Goal: Information Seeking & Learning: Learn about a topic

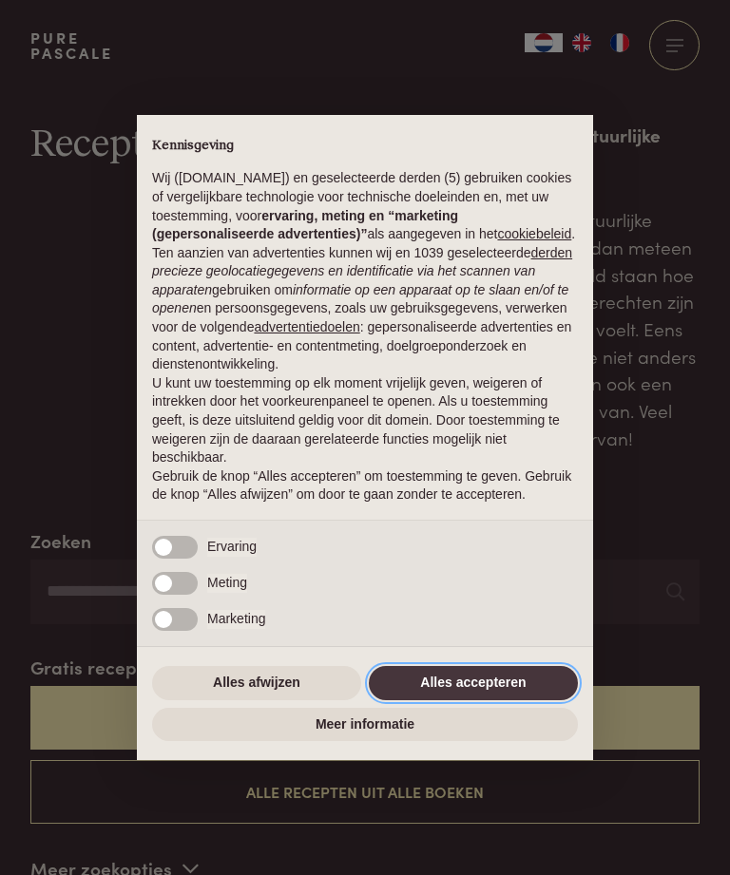
click at [486, 692] on button "Alles accepteren" at bounding box center [473, 683] width 209 height 34
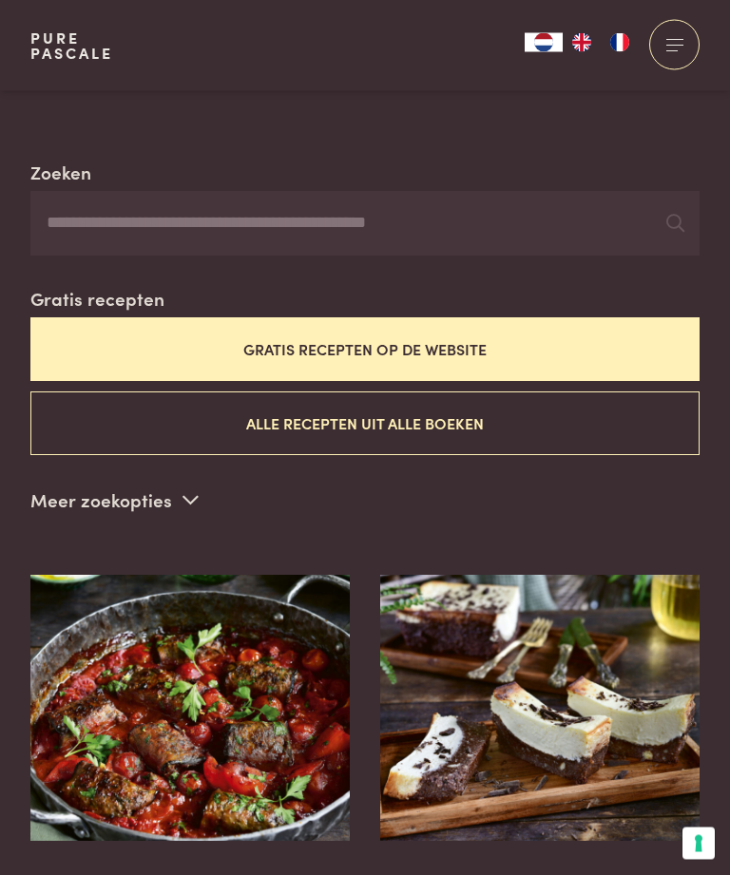
click at [286, 330] on button "Gratis recepten op de website" at bounding box center [364, 350] width 669 height 64
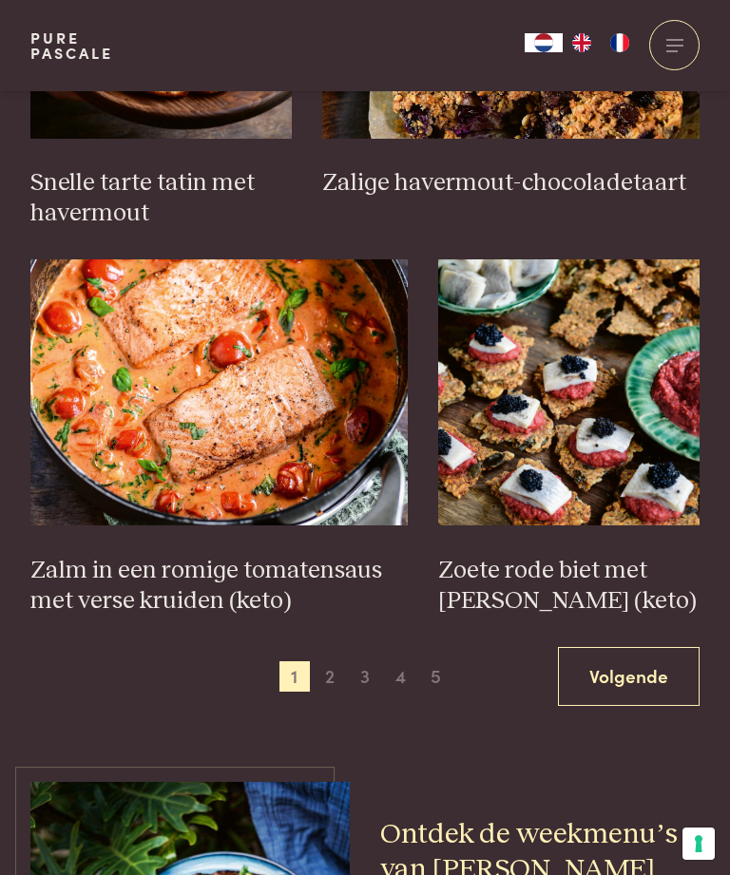
scroll to position [2679, 0]
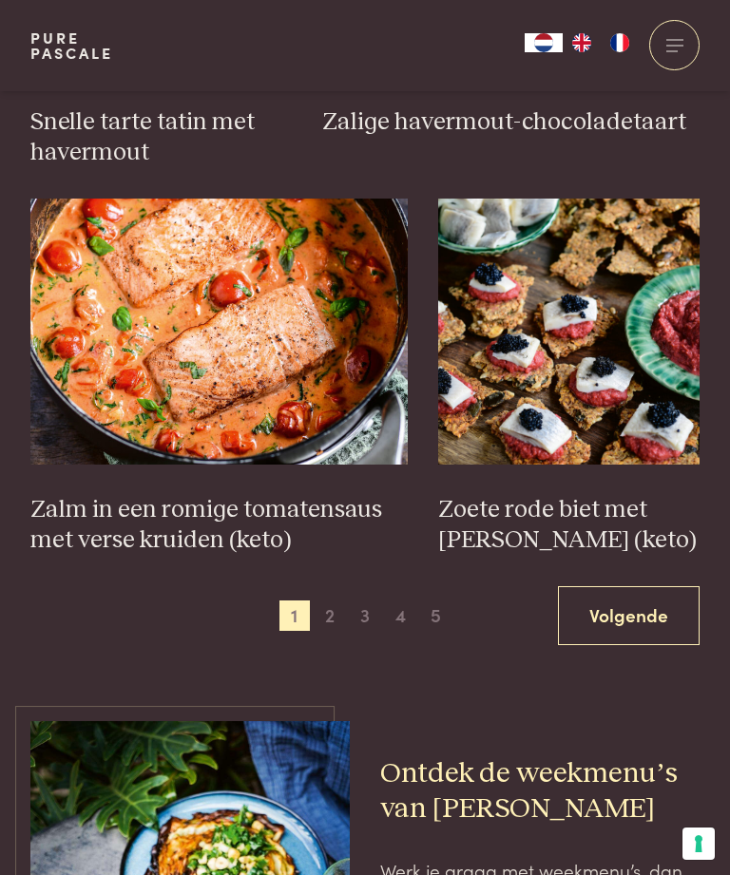
click at [632, 602] on link "Volgende" at bounding box center [629, 616] width 142 height 60
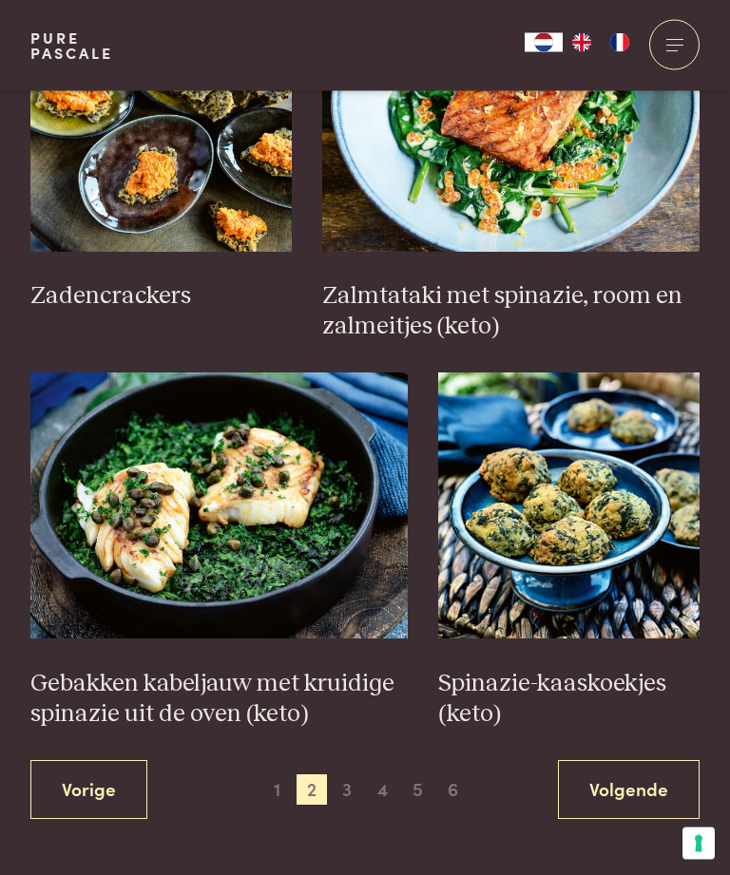
scroll to position [2507, 0]
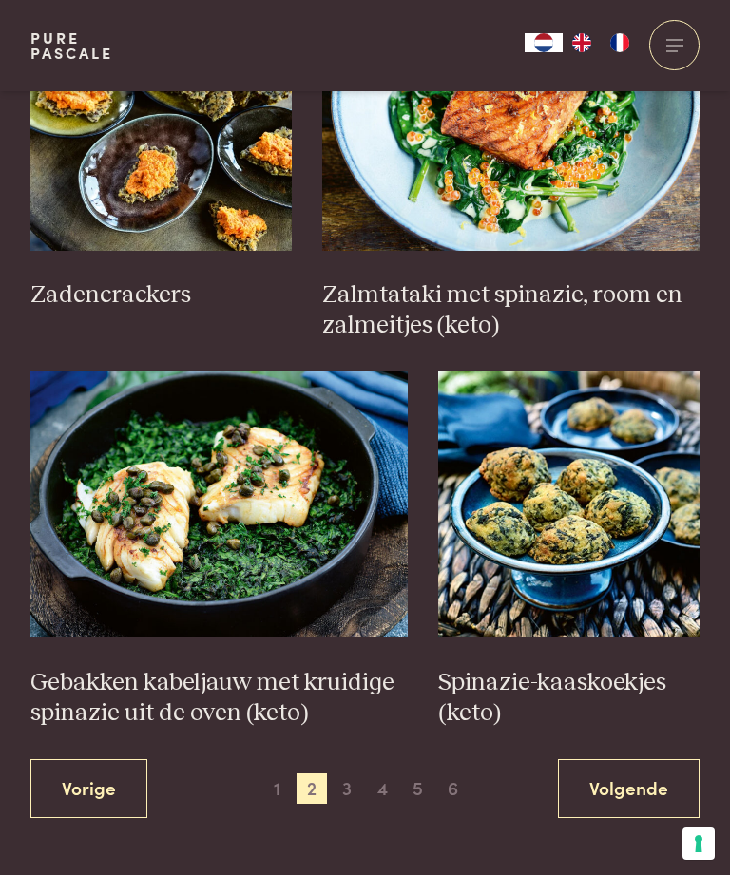
click at [650, 774] on link "Volgende" at bounding box center [629, 789] width 142 height 60
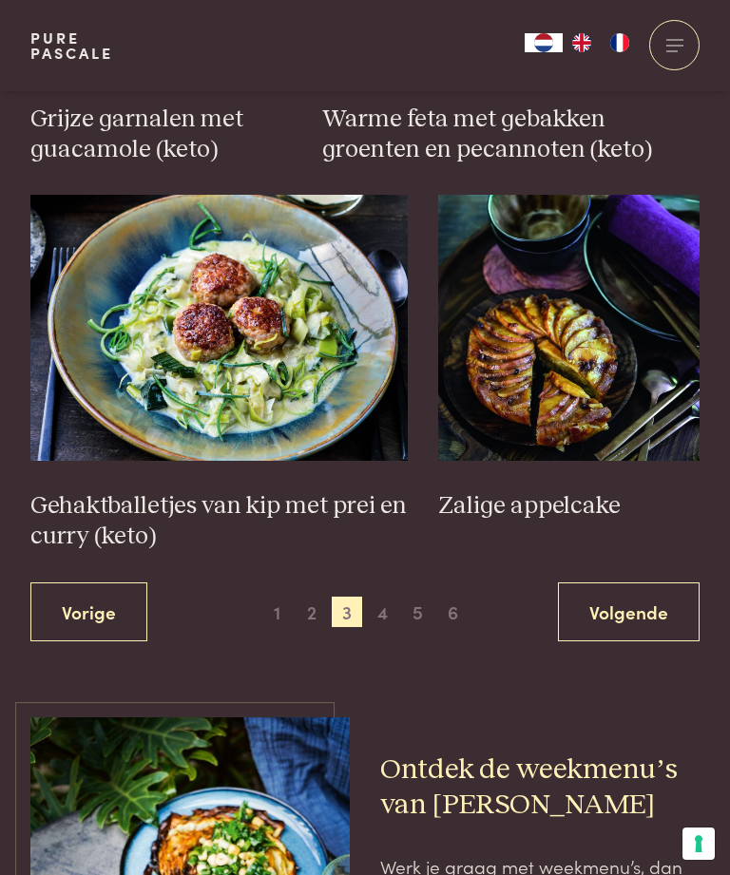
click at [639, 582] on link "Volgende" at bounding box center [629, 612] width 142 height 60
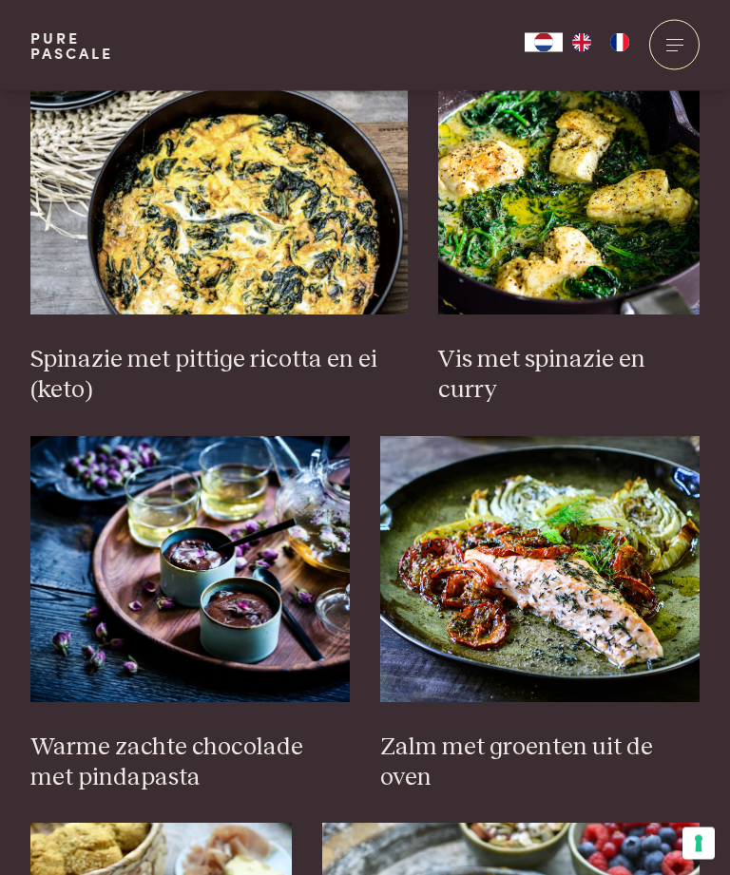
scroll to position [1720, 0]
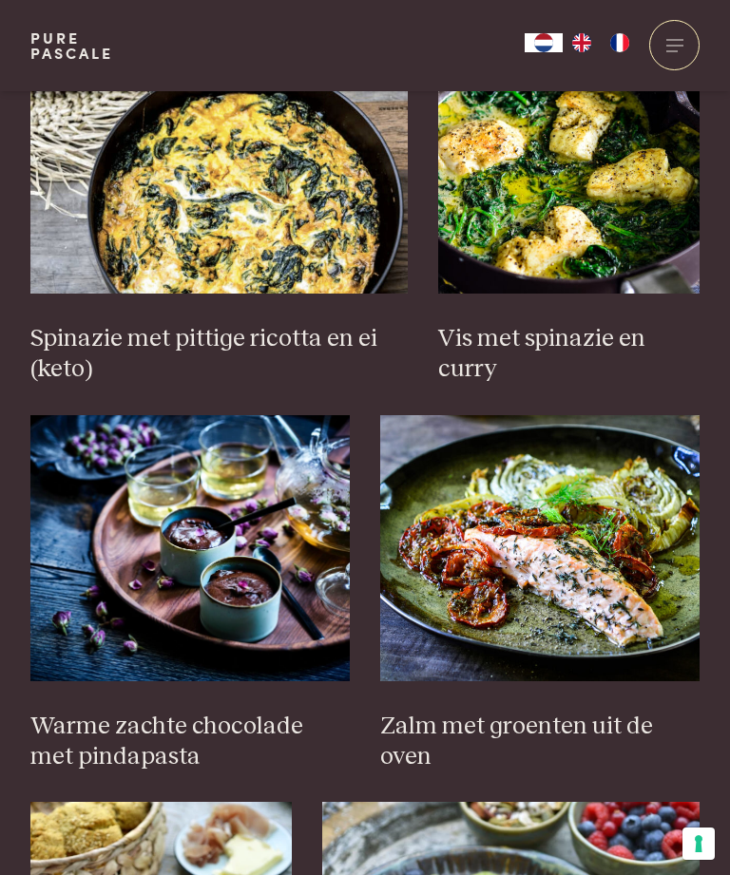
click at [553, 543] on img at bounding box center [539, 548] width 319 height 266
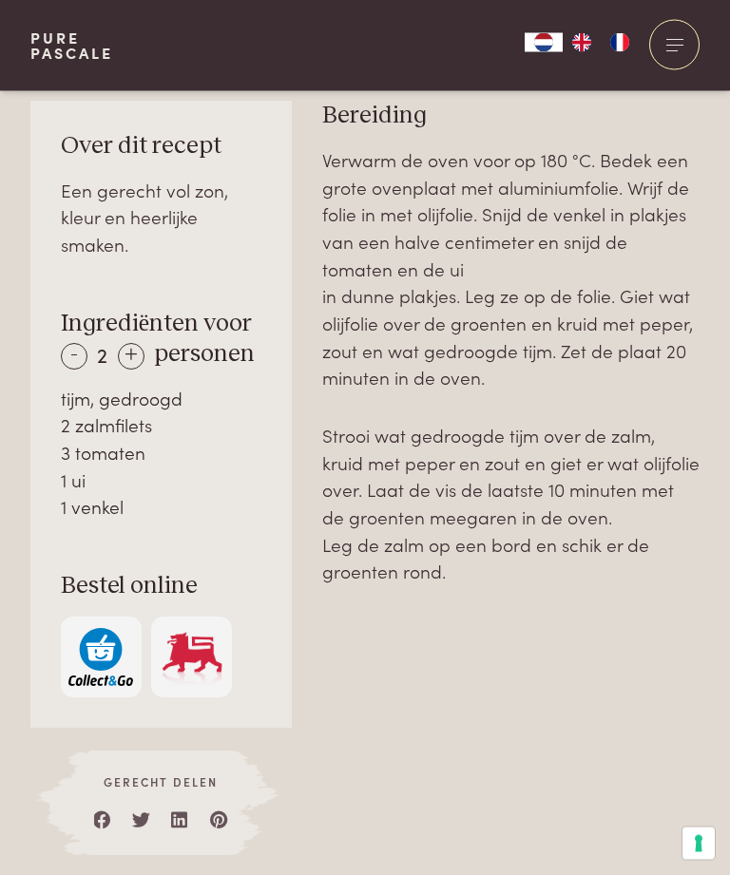
scroll to position [1049, 0]
